Goal: Answer question/provide support: Answer question/provide support

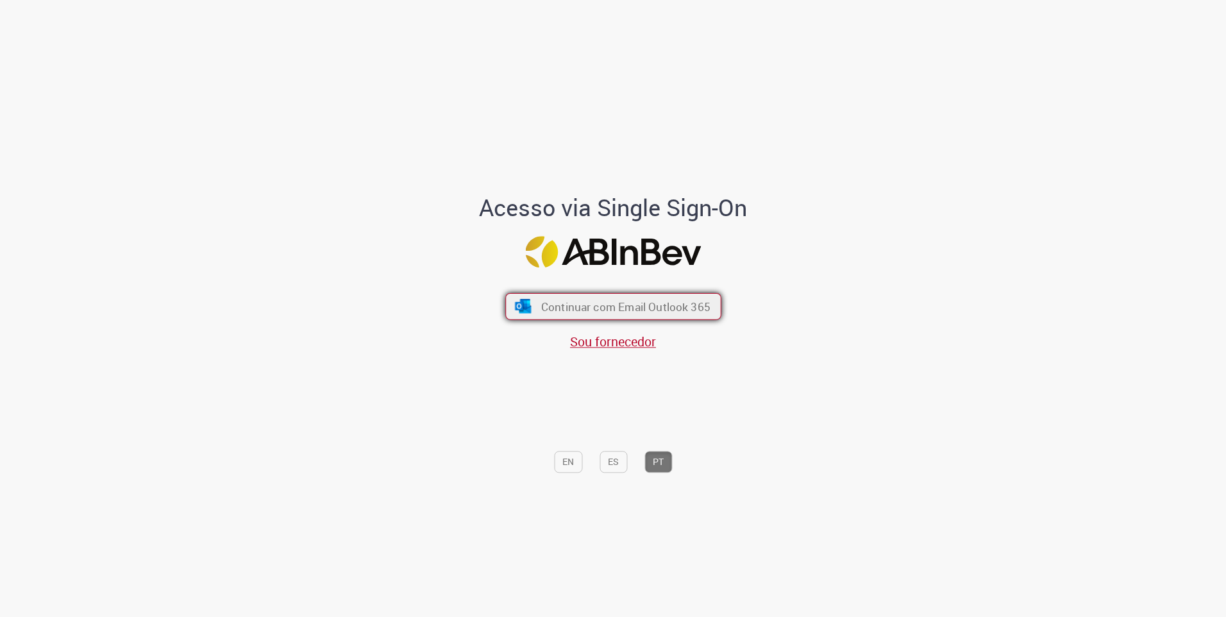
click at [616, 306] on span "Continuar com Email Outlook 365" at bounding box center [625, 306] width 169 height 15
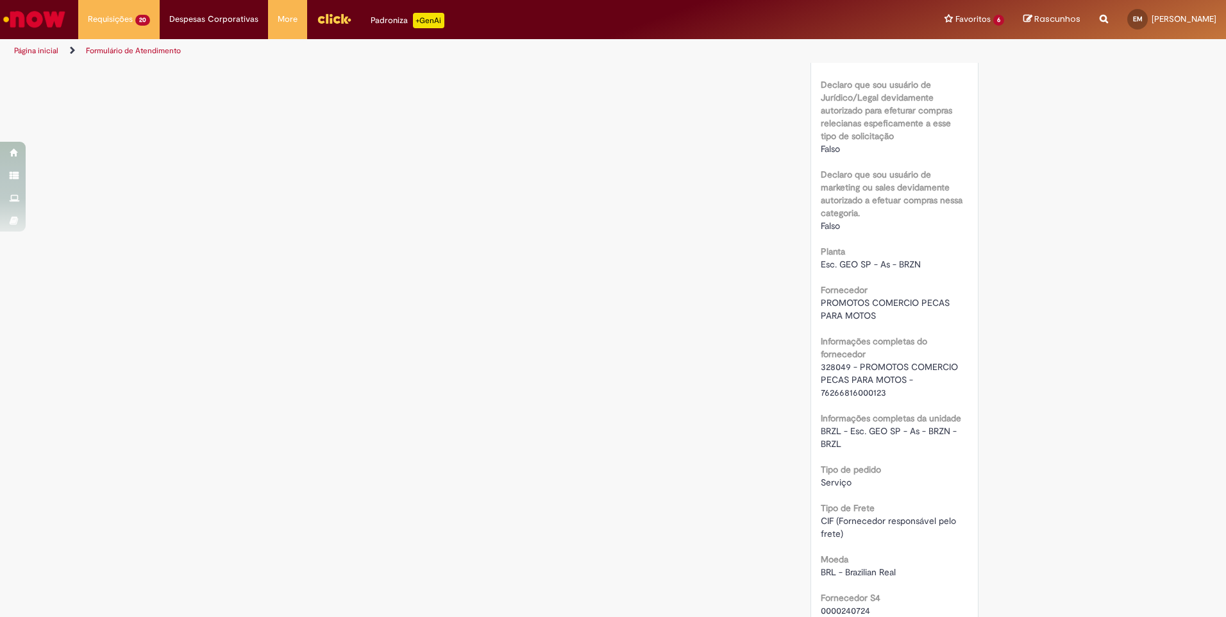
scroll to position [1090, 0]
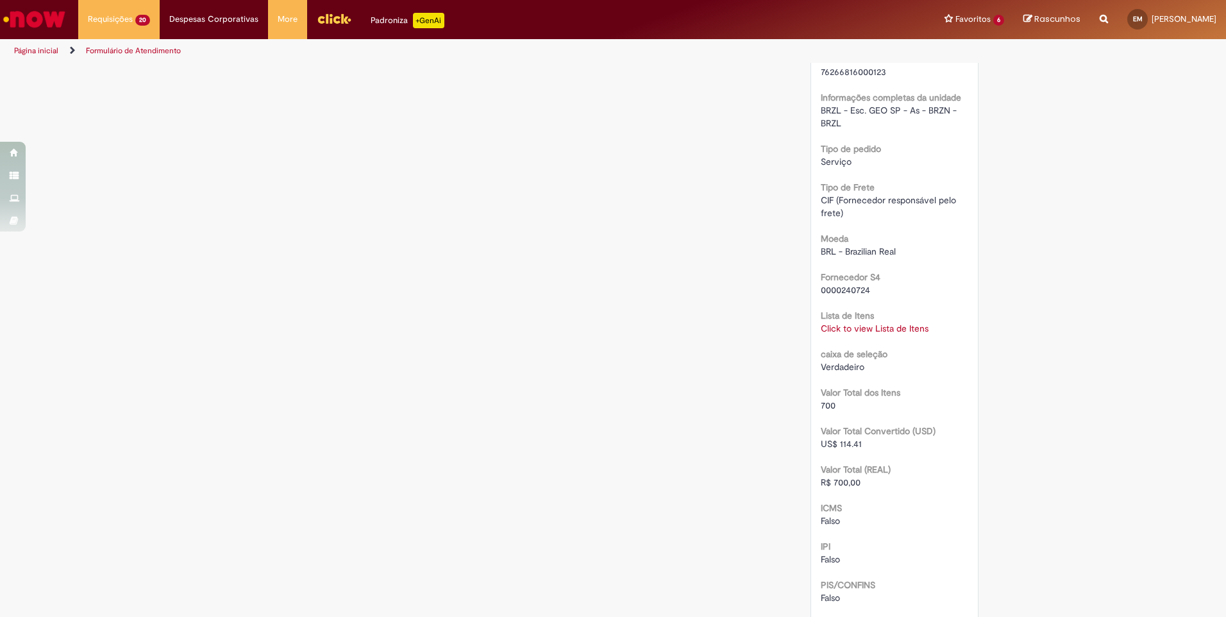
click at [858, 331] on link "Click to view Lista de Itens" at bounding box center [875, 329] width 108 height 12
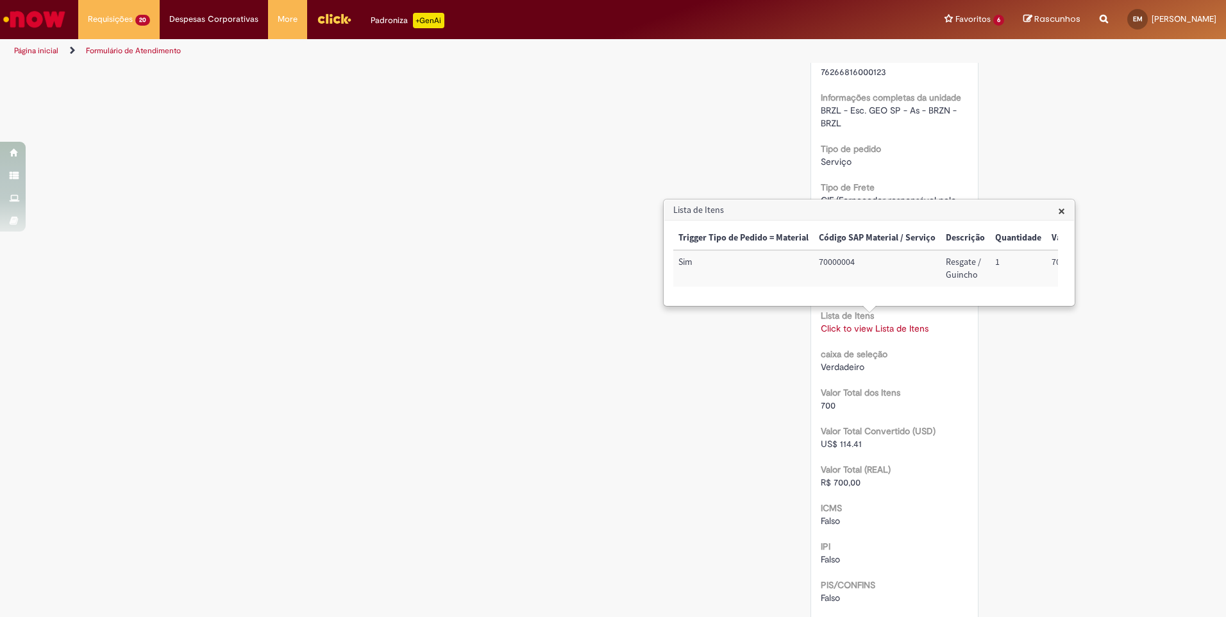
click at [512, 361] on div "Verificar Código de Barras Aguardando Aprovação Aguardando atendimento Em andam…" at bounding box center [613, 0] width 750 height 2052
click at [1063, 211] on span "×" at bounding box center [1061, 210] width 7 height 17
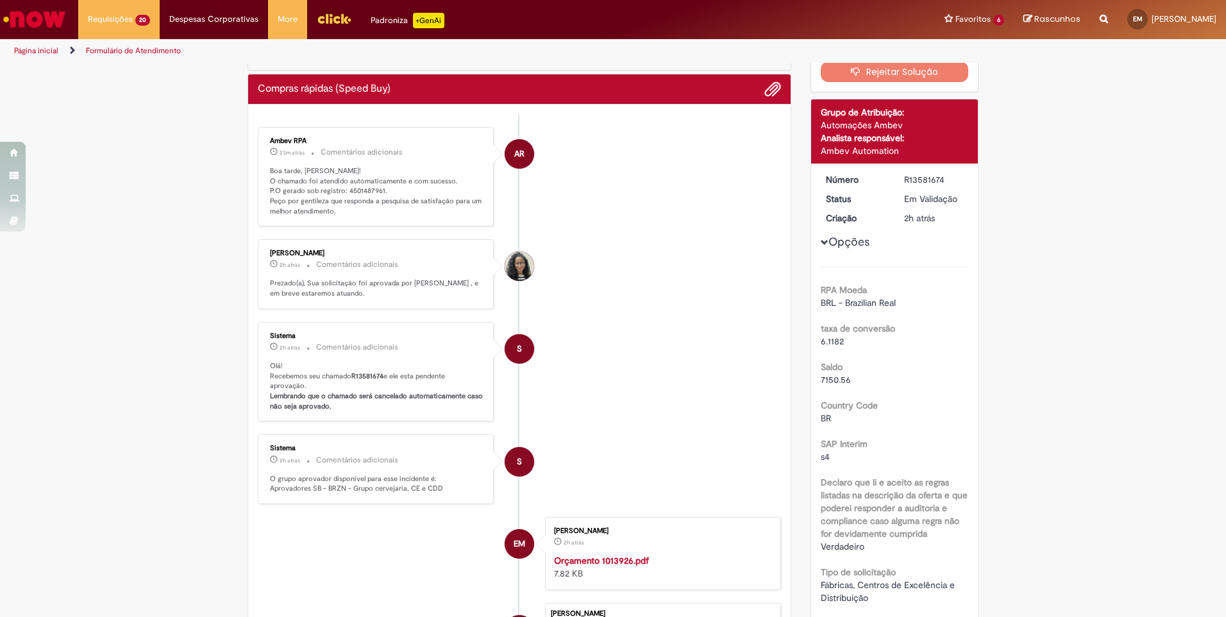
scroll to position [0, 0]
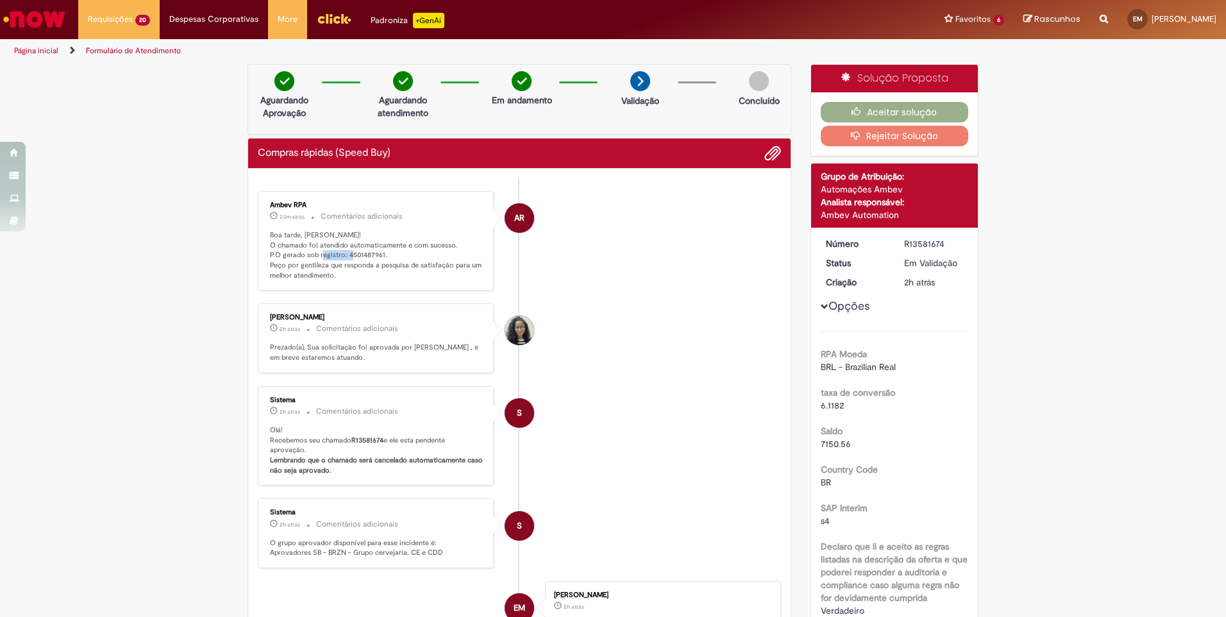
drag, startPoint x: 341, startPoint y: 255, endPoint x: 378, endPoint y: 256, distance: 36.6
click at [378, 256] on p "Boa tarde, Eric! O chamado foi atendido automaticamente e com sucesso. P.O gera…" at bounding box center [377, 255] width 214 height 51
copy p "4501487961"
click at [830, 115] on button "Aceitar solução" at bounding box center [895, 112] width 148 height 21
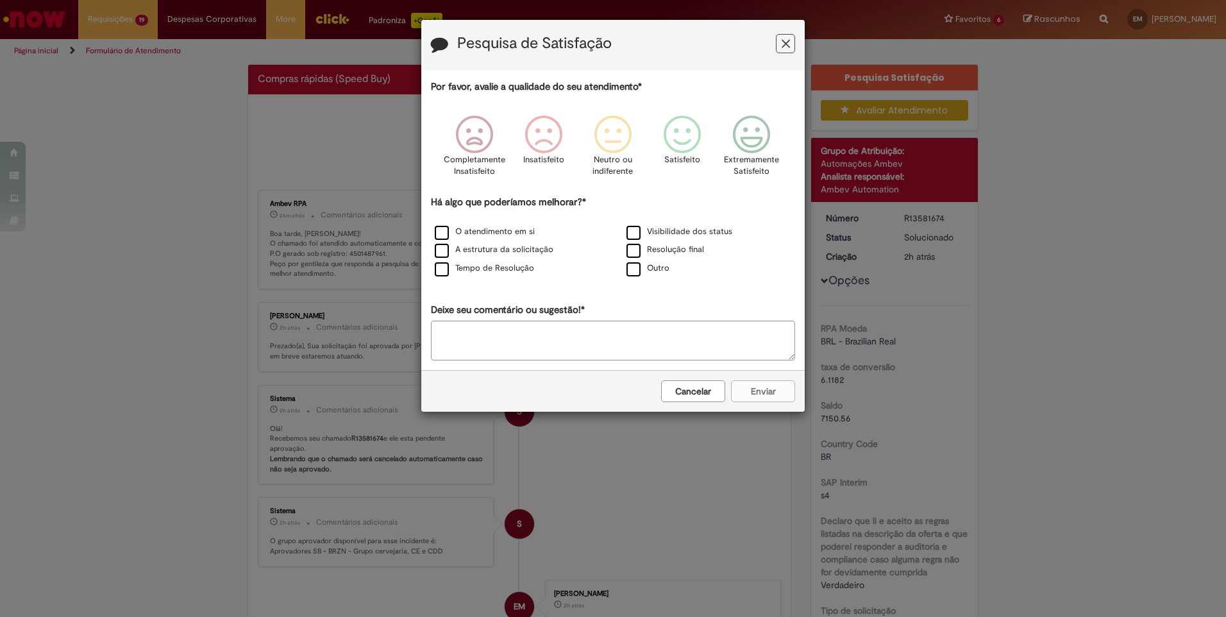
click at [781, 35] on button "Feedback" at bounding box center [785, 43] width 19 height 19
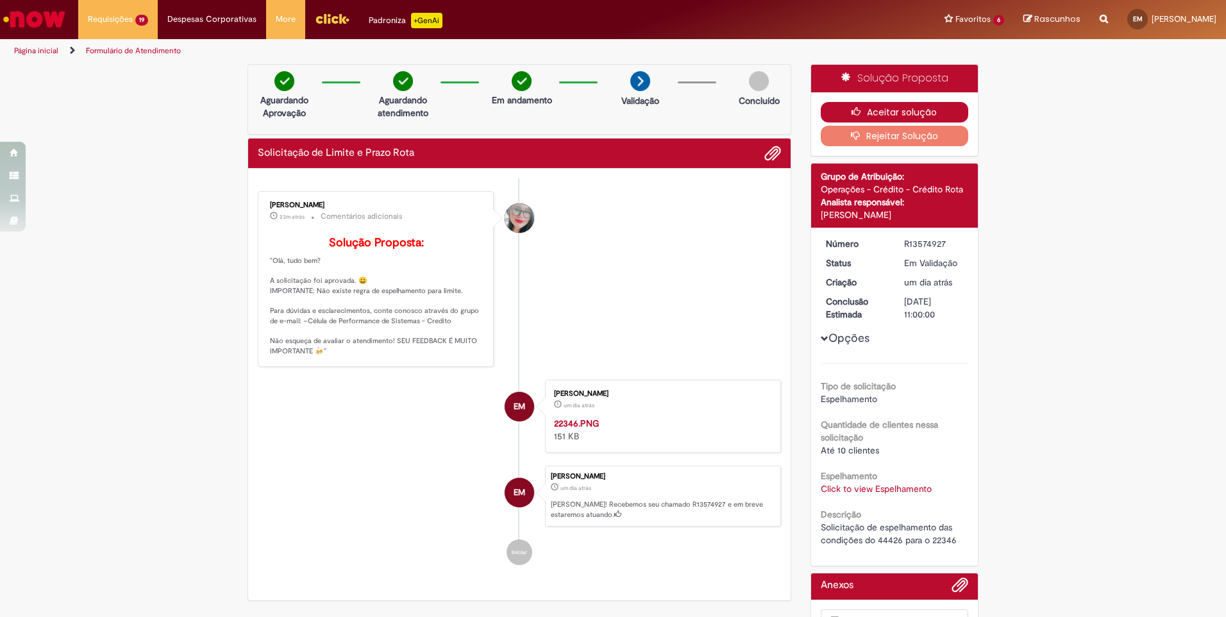
click at [859, 112] on icon "button" at bounding box center [859, 111] width 15 height 9
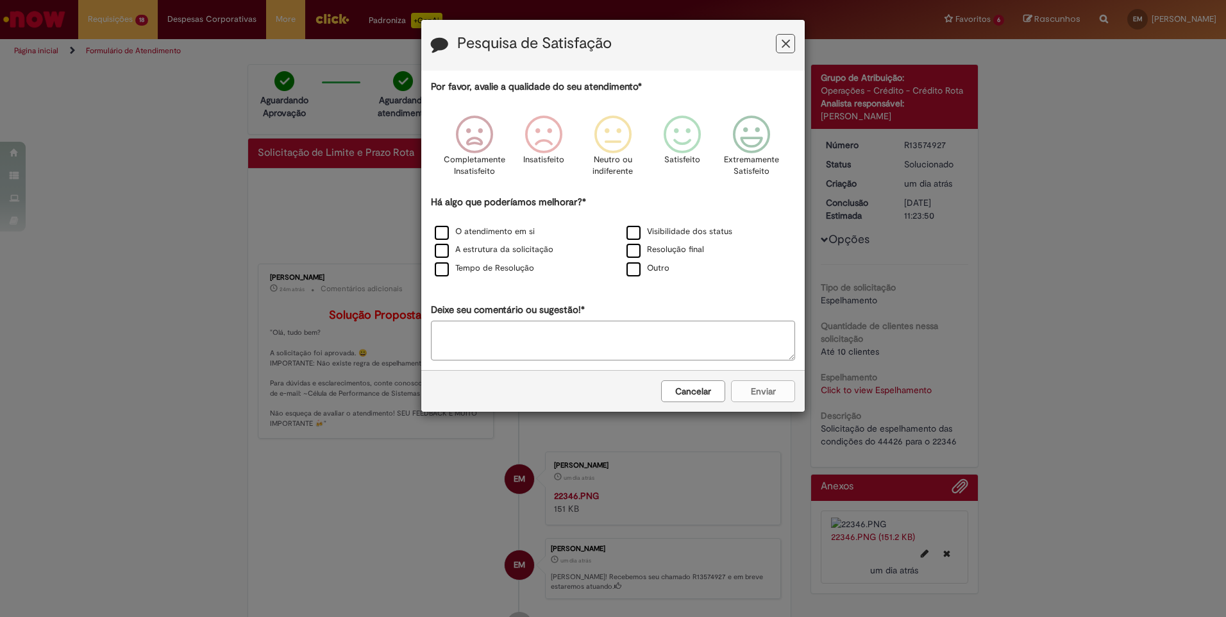
click at [789, 50] on icon "Feedback" at bounding box center [786, 43] width 8 height 13
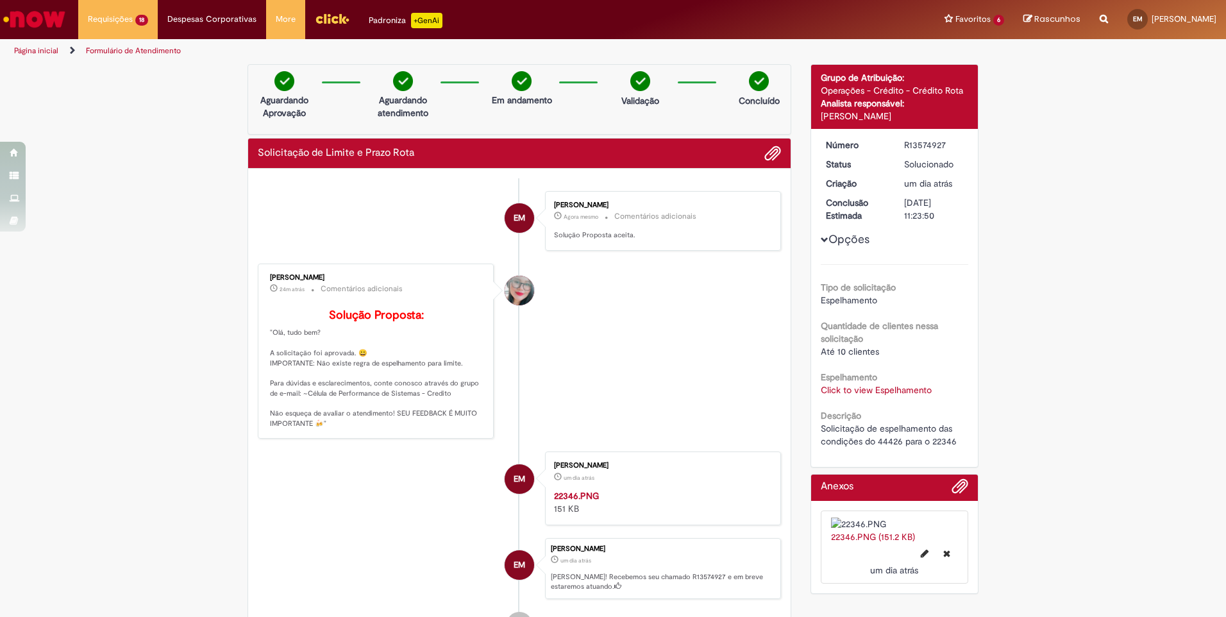
click at [871, 393] on link "Click to view Espelhamento" at bounding box center [876, 390] width 111 height 12
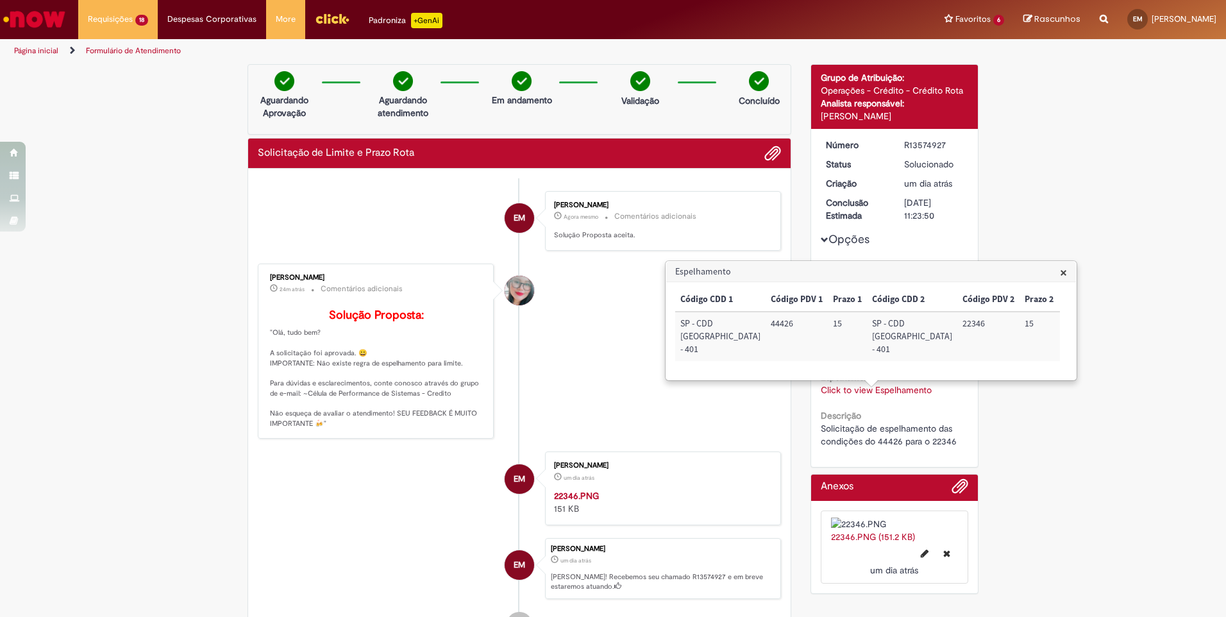
scroll to position [0, 29]
click at [855, 371] on div "× Código CDD 1 Código PDV 1 Prazo 1 Código CDD 2 Código PDV 2 Prazo 2 Taxa Outr…" at bounding box center [871, 330] width 410 height 97
click at [649, 430] on li "Franciele Fernanda Melo dos Santos 24m atrás 24 minutos atrás Comentários adici…" at bounding box center [519, 352] width 523 height 176
click at [1063, 271] on span "×" at bounding box center [1063, 272] width 7 height 17
